Goal: Task Accomplishment & Management: Use online tool/utility

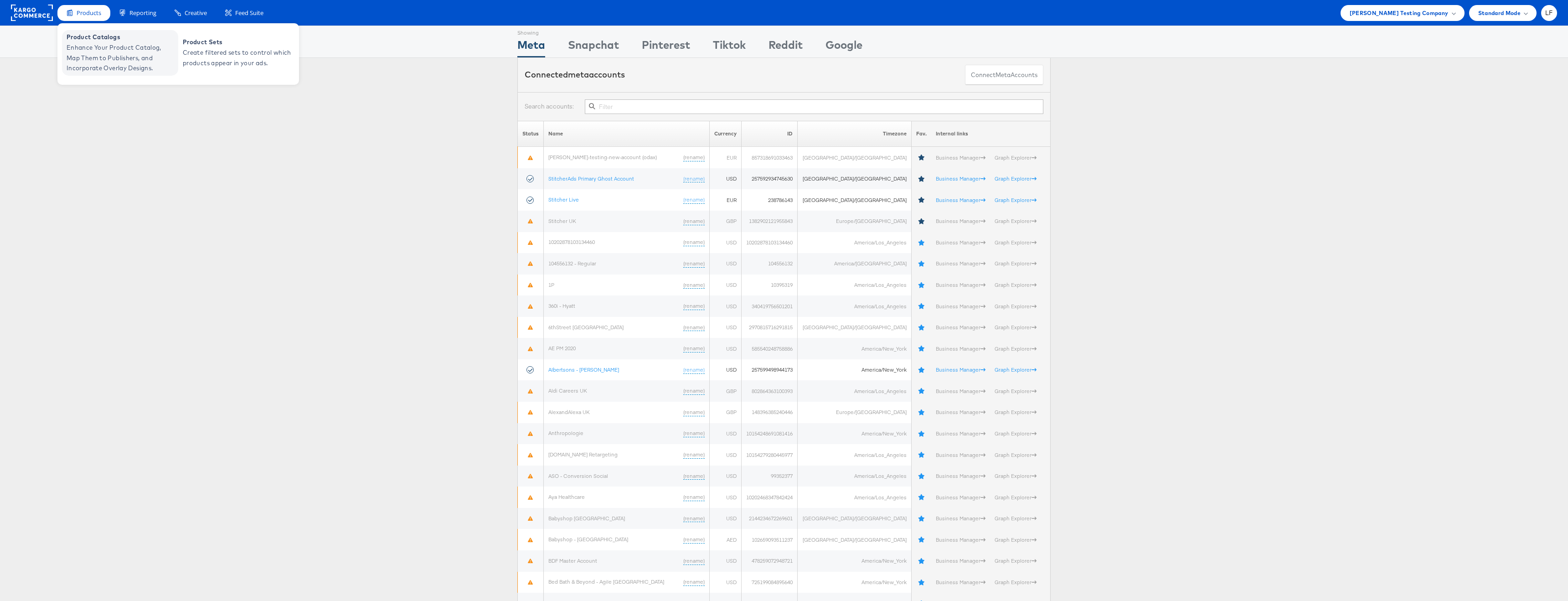
click at [86, 32] on link "Product Catalogs Enhance Your Product Catalog, Map Them to Publishers, and Inco…" at bounding box center [120, 52] width 116 height 46
click at [90, 40] on span "Product Catalogs" at bounding box center [121, 37] width 110 height 10
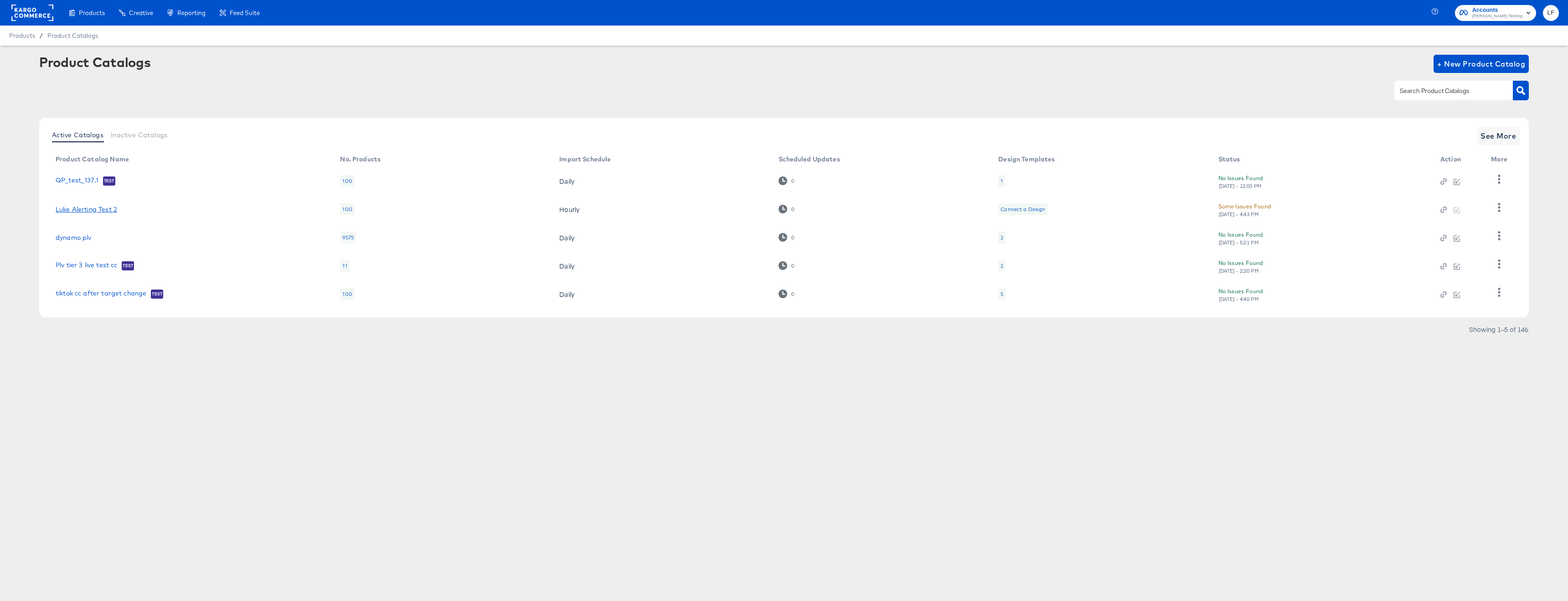
click at [94, 210] on link "Luke Alerting Test 2" at bounding box center [86, 209] width 61 height 7
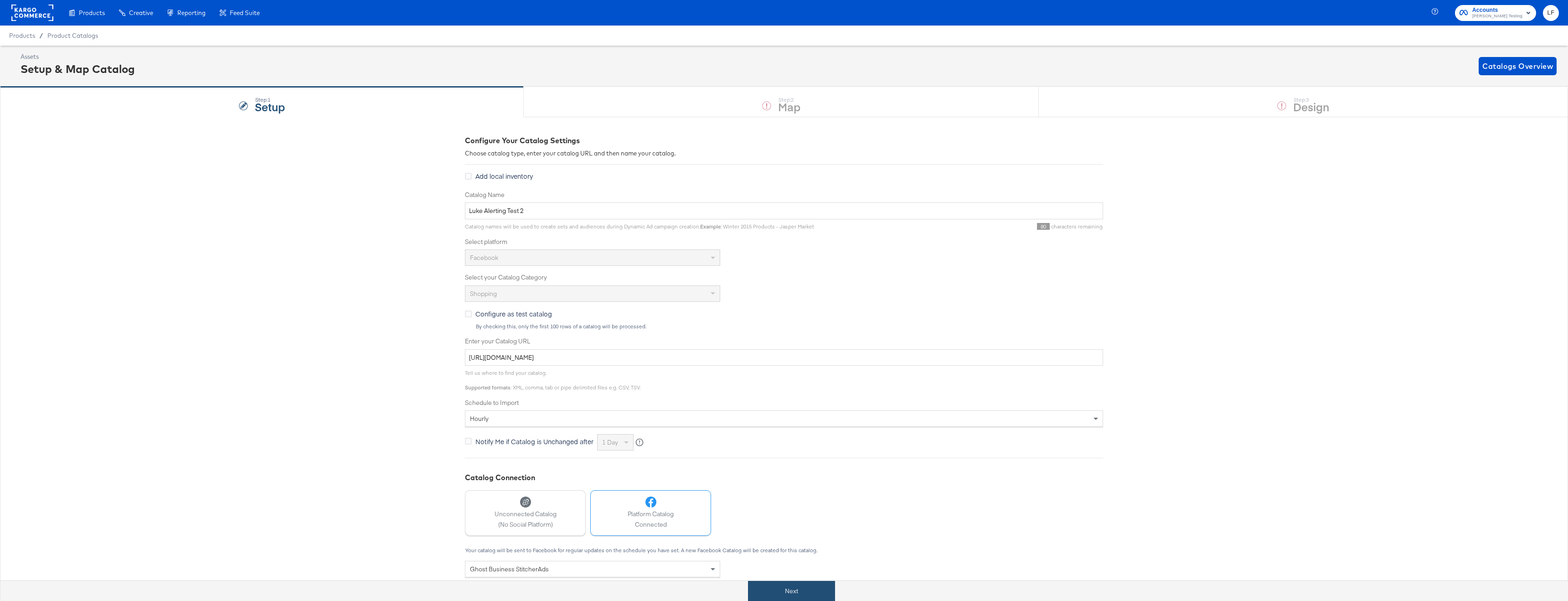
click at [785, 590] on button "Next" at bounding box center [791, 591] width 87 height 21
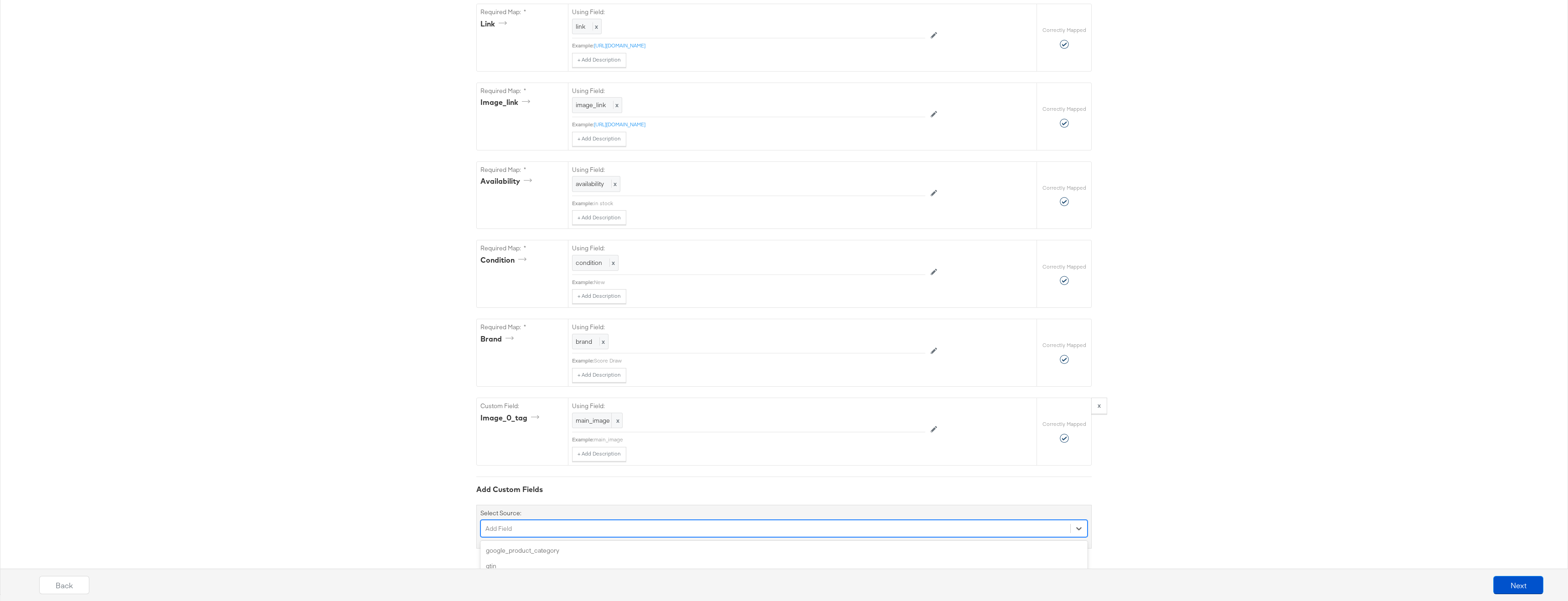
scroll to position [600, 0]
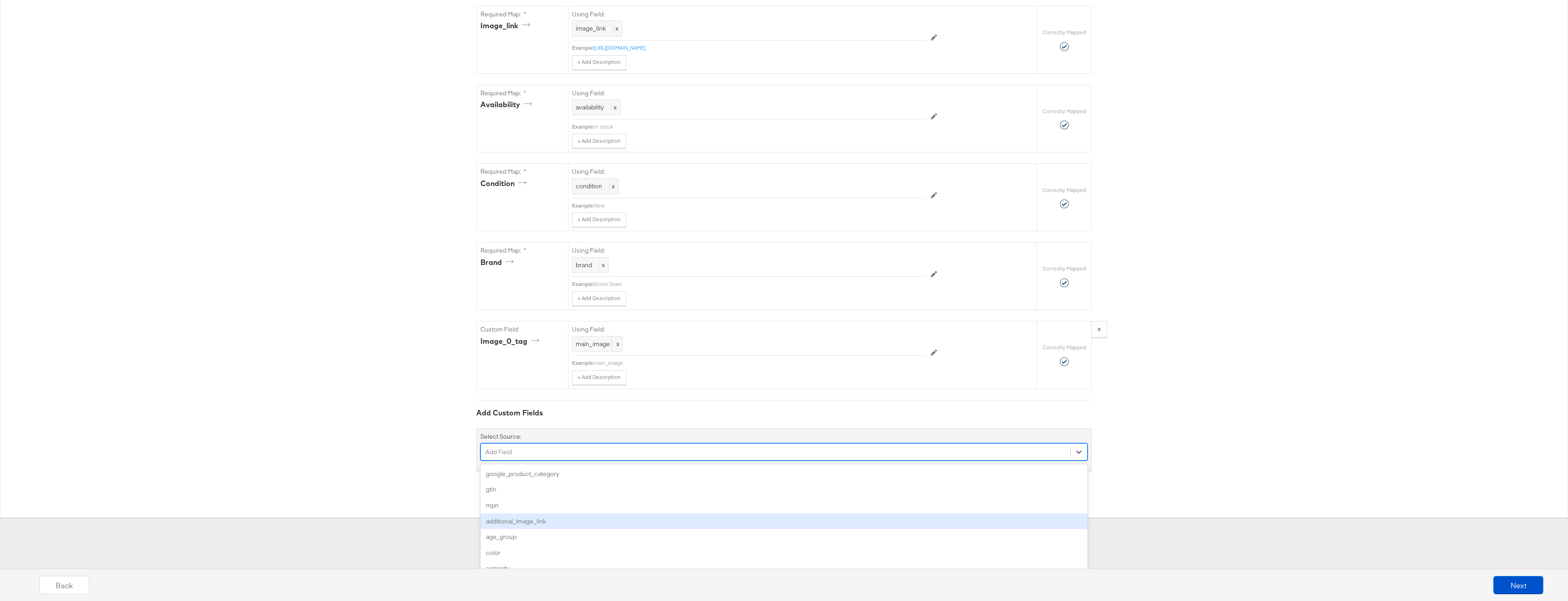
click at [520, 460] on div "option additional_image_link focused, 4 of 171. 171 results available. Use Up a…" at bounding box center [783, 452] width 607 height 17
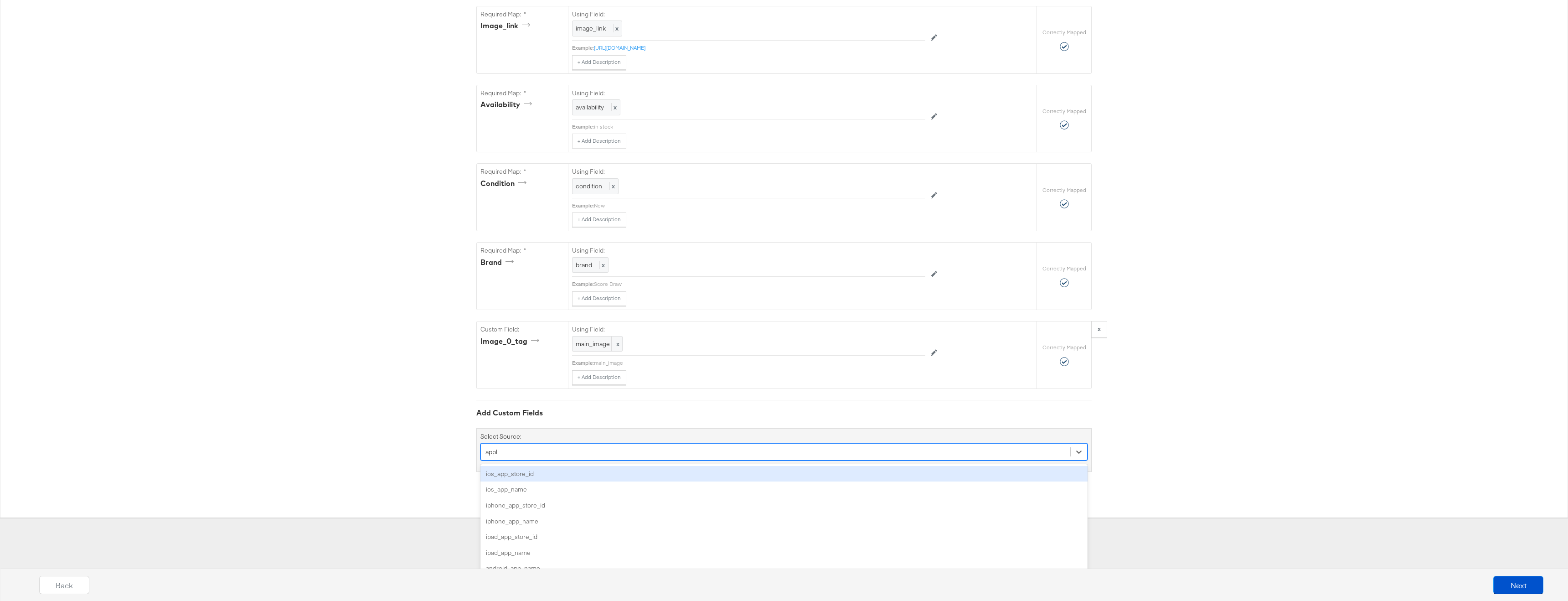
scroll to position [523, 0]
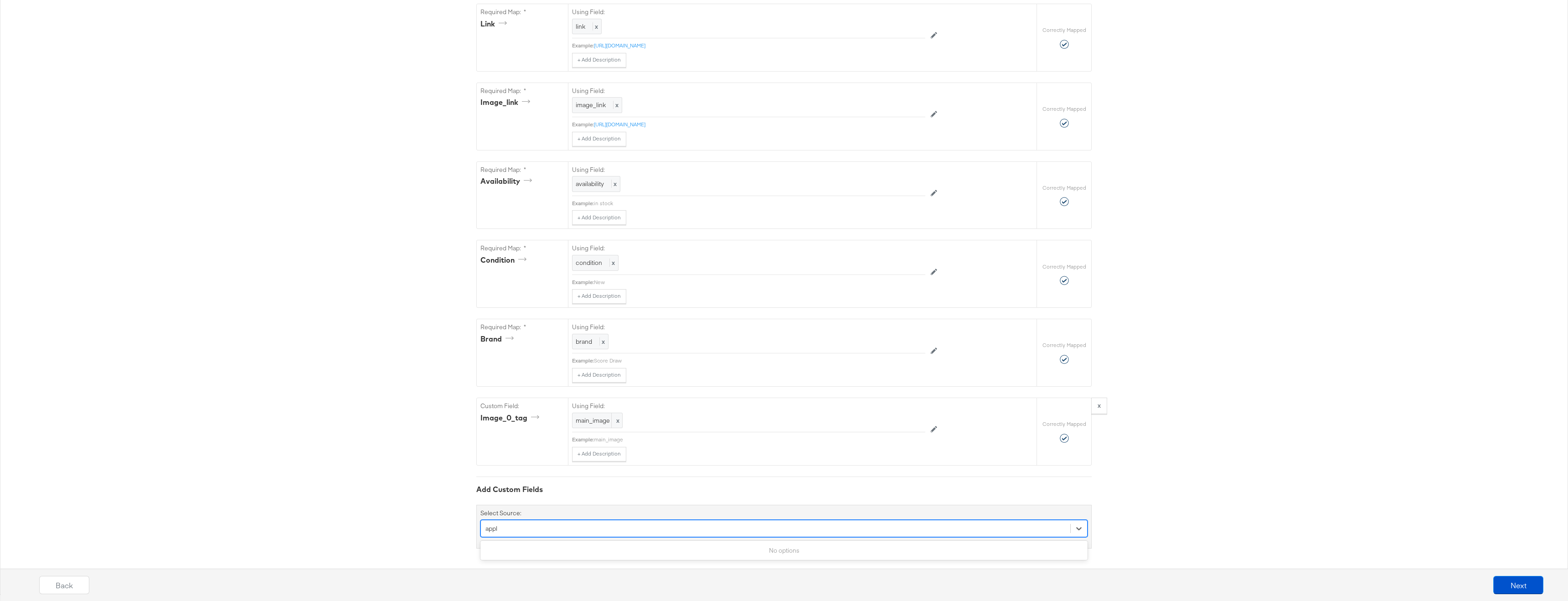
type input "appl"
click at [264, 408] on div "{"id":"{{{\"id\"}}}","title":"{{{\"title\"}}}","description":"{{{\"description\…" at bounding box center [784, 94] width 1568 height 1000
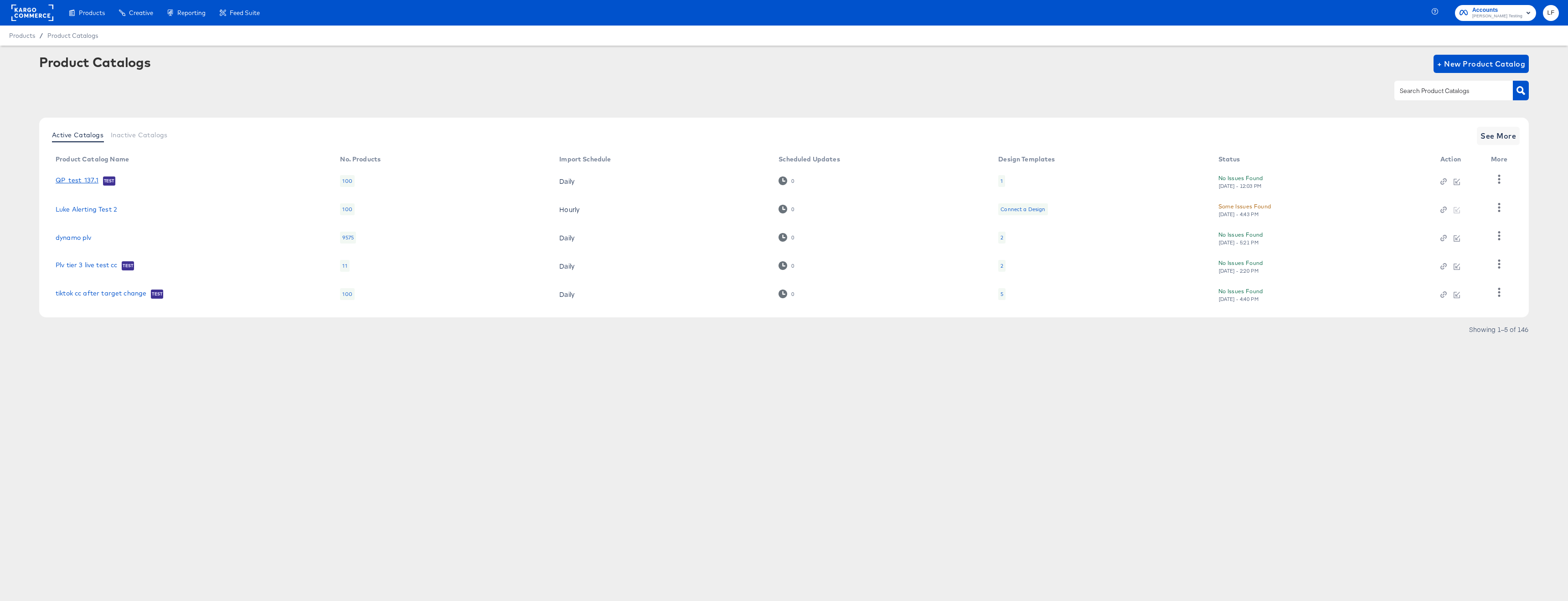
click at [84, 180] on link "QP_test_137.1" at bounding box center [77, 181] width 43 height 9
click at [1423, 99] on div at bounding box center [1454, 90] width 119 height 19
type input "commerce"
click at [90, 181] on link "Luke American Eagle On Fire (Commerce)" at bounding box center [126, 181] width 141 height 9
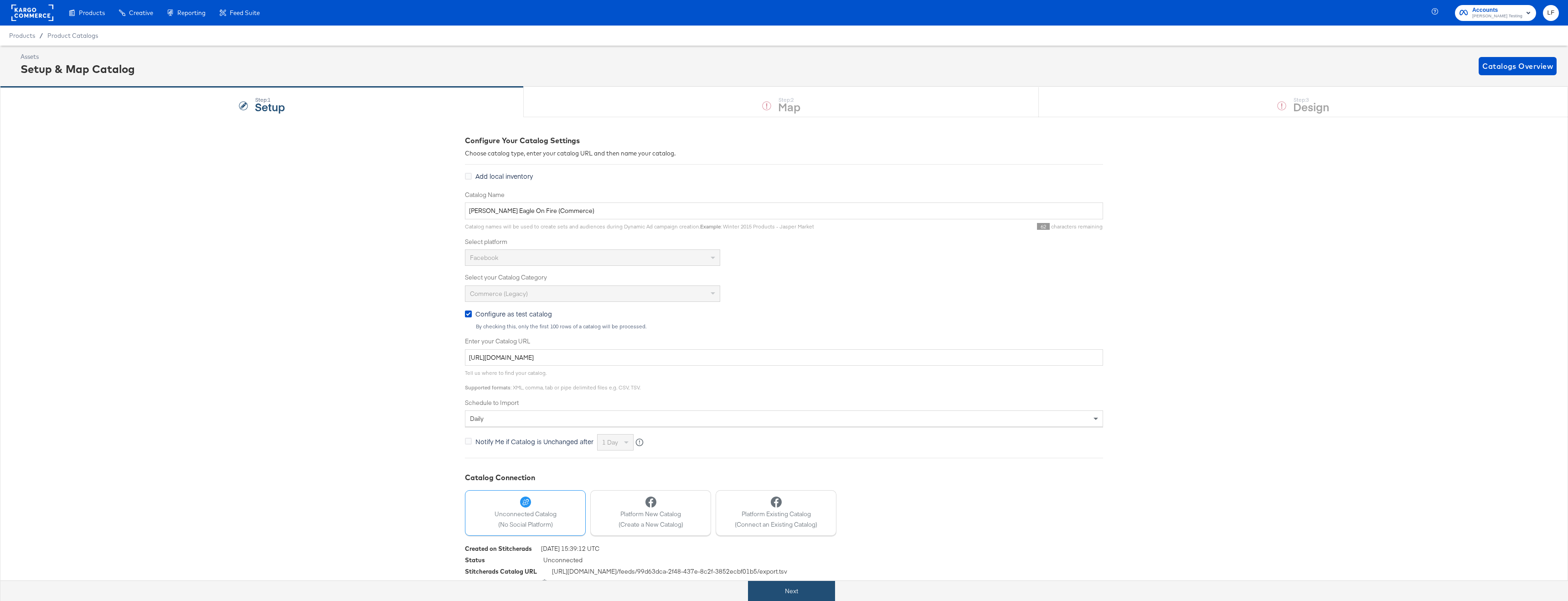
click at [783, 588] on button "Next" at bounding box center [791, 591] width 87 height 21
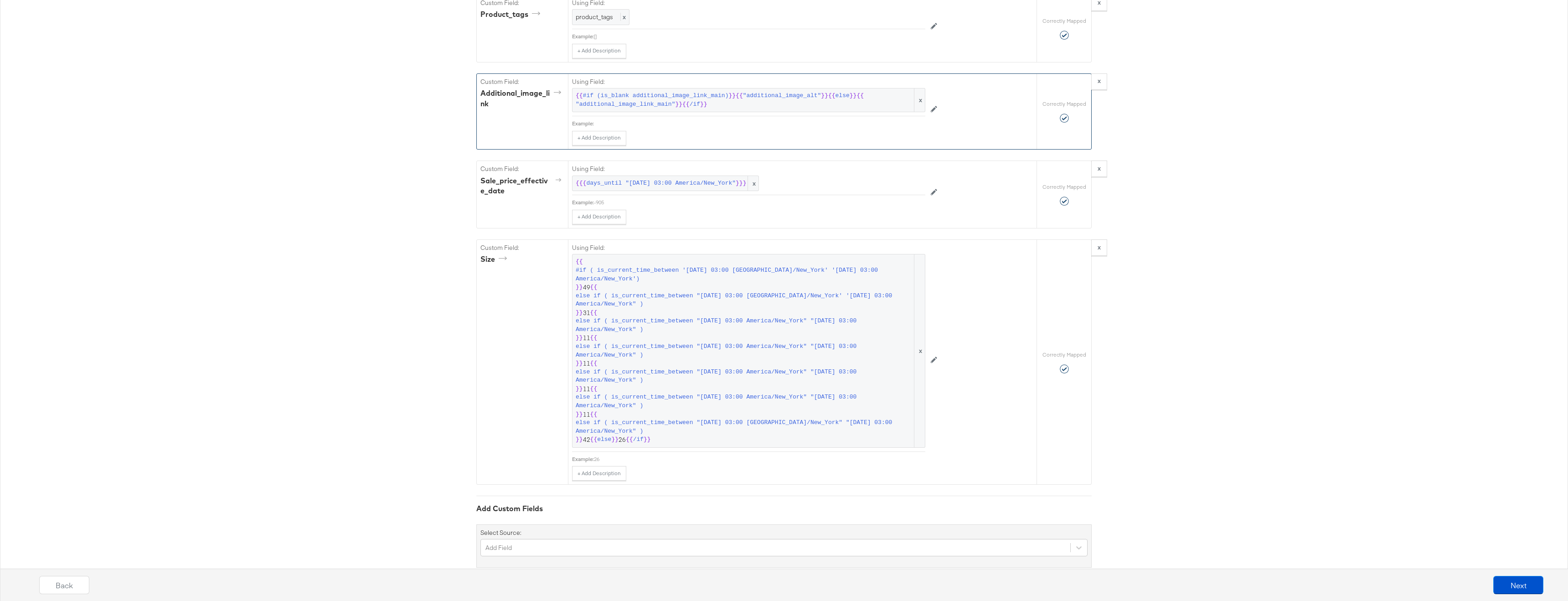
scroll to position [2359, 0]
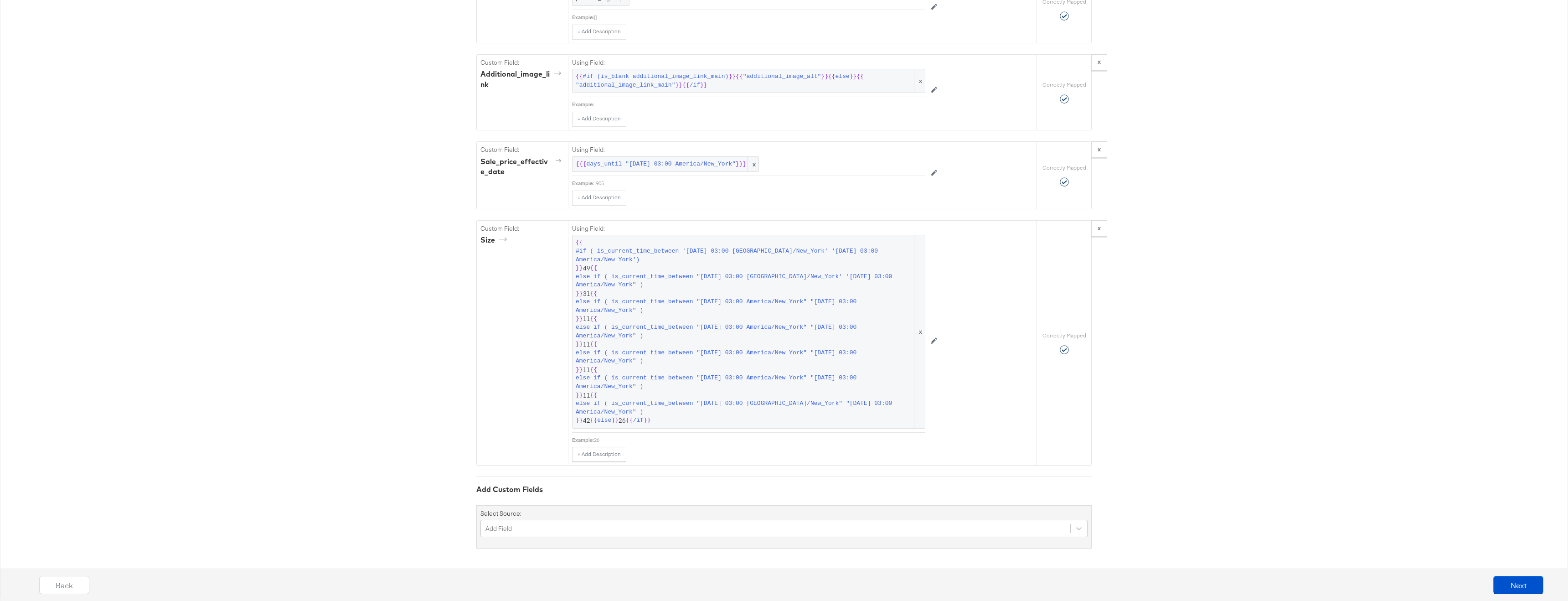
click at [621, 541] on div "Select Source: Add Field" at bounding box center [784, 527] width 615 height 44
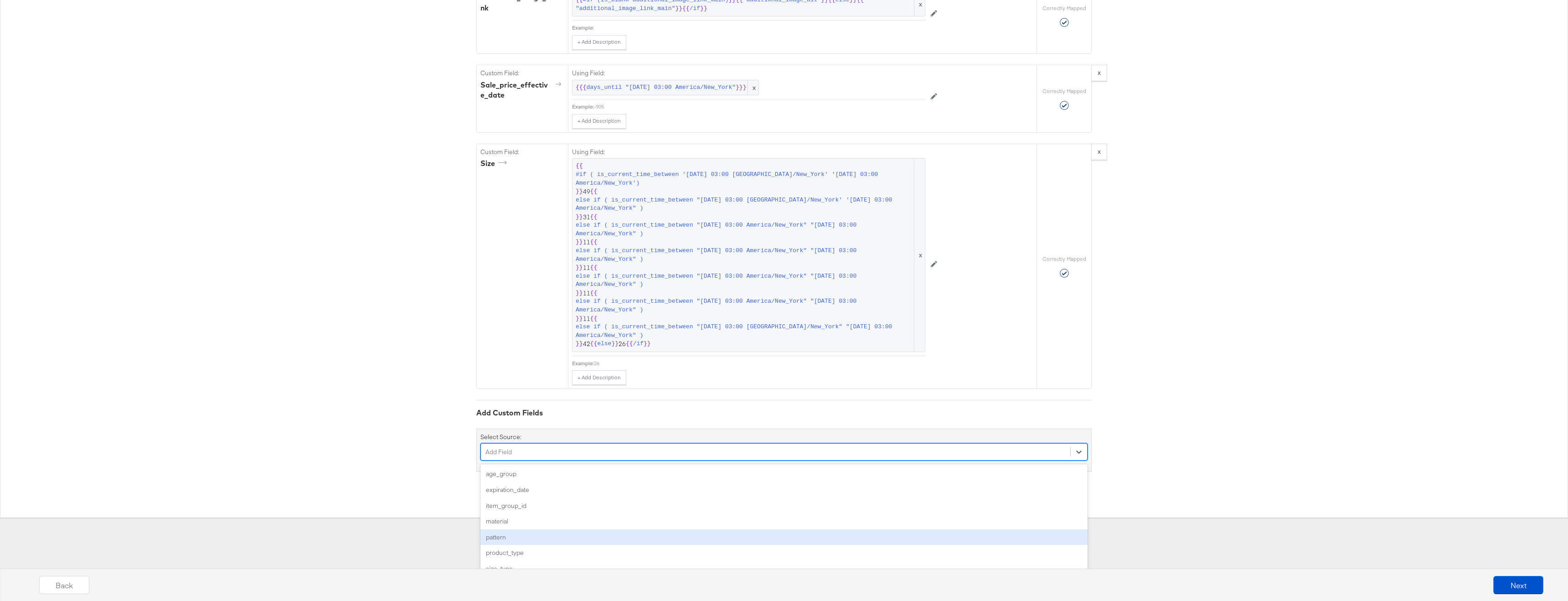
click at [628, 460] on div "option pattern focused, 5 of 48. 48 results available. Use Up and Down to choos…" at bounding box center [783, 452] width 607 height 17
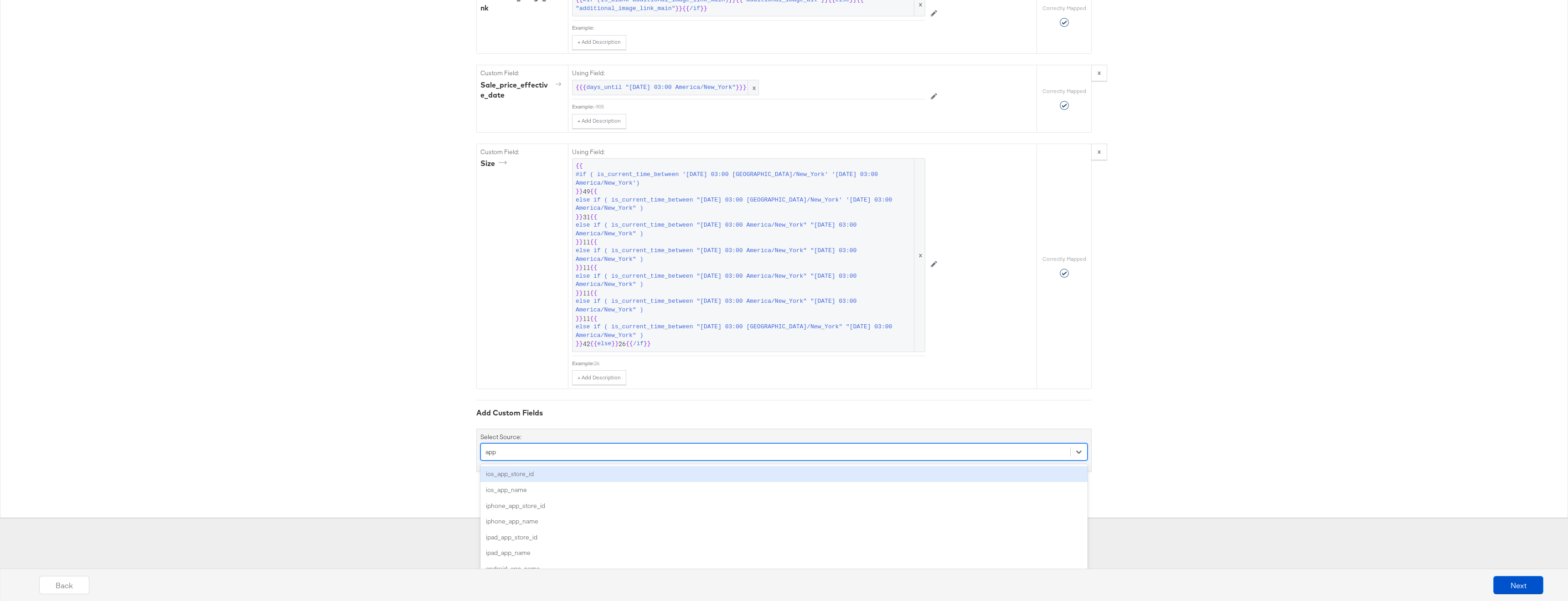
scroll to position [9, 0]
type input "app"
